Goal: Navigation & Orientation: Go to known website

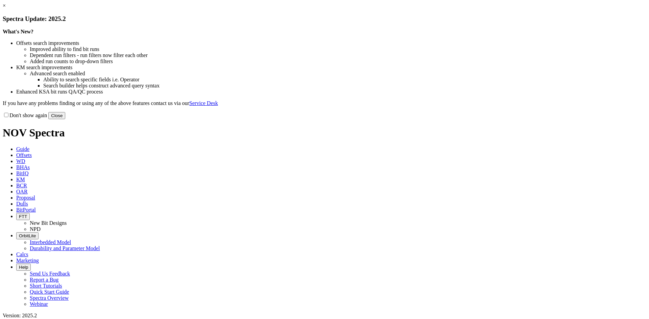
click at [65, 119] on button "Close" at bounding box center [56, 115] width 17 height 7
